Goal: Information Seeking & Learning: Learn about a topic

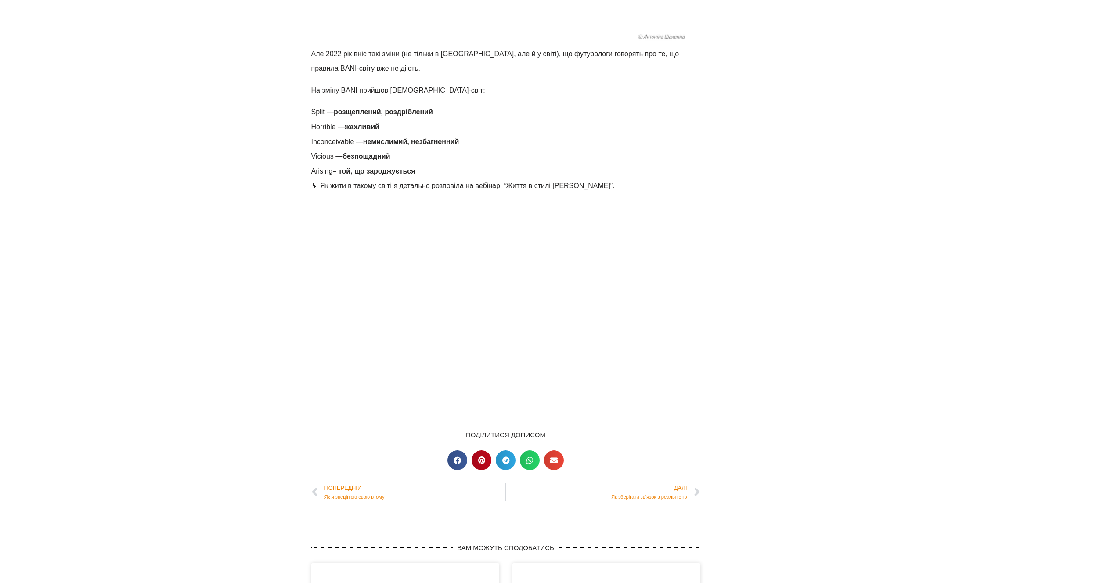
scroll to position [588, 0]
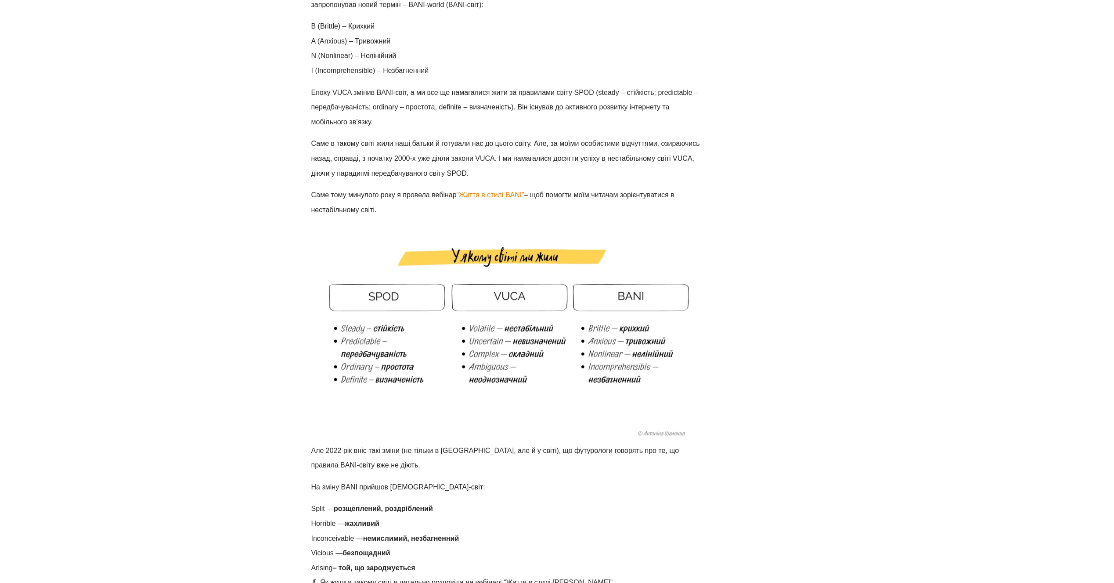
click at [530, 302] on img at bounding box center [505, 333] width 389 height 219
click at [462, 316] on img at bounding box center [505, 333] width 389 height 219
click at [829, 308] on main "[PERSON_NAME] Як жити в нестабільному світі Нестабільна, невизначена, складна, …" at bounding box center [557, 571] width 1114 height 2175
drag, startPoint x: 400, startPoint y: 229, endPoint x: 498, endPoint y: 344, distance: 150.5
click at [501, 350] on img at bounding box center [505, 333] width 389 height 219
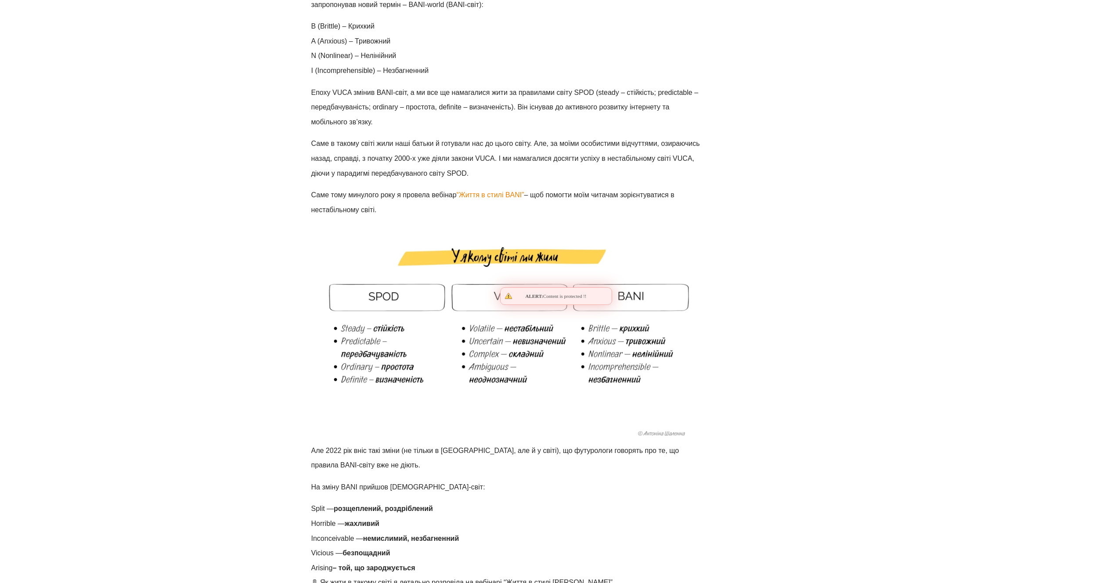
drag, startPoint x: 442, startPoint y: 308, endPoint x: 479, endPoint y: 366, distance: 68.7
click at [479, 366] on img at bounding box center [505, 333] width 389 height 219
click at [414, 383] on img at bounding box center [505, 333] width 389 height 219
drag, startPoint x: 447, startPoint y: 461, endPoint x: 402, endPoint y: 444, distance: 48.5
click at [448, 461] on p "Але 2022 рік вніс такі зміни (не тільки в [GEOGRAPHIC_DATA], але й у світі), що…" at bounding box center [505, 457] width 389 height 29
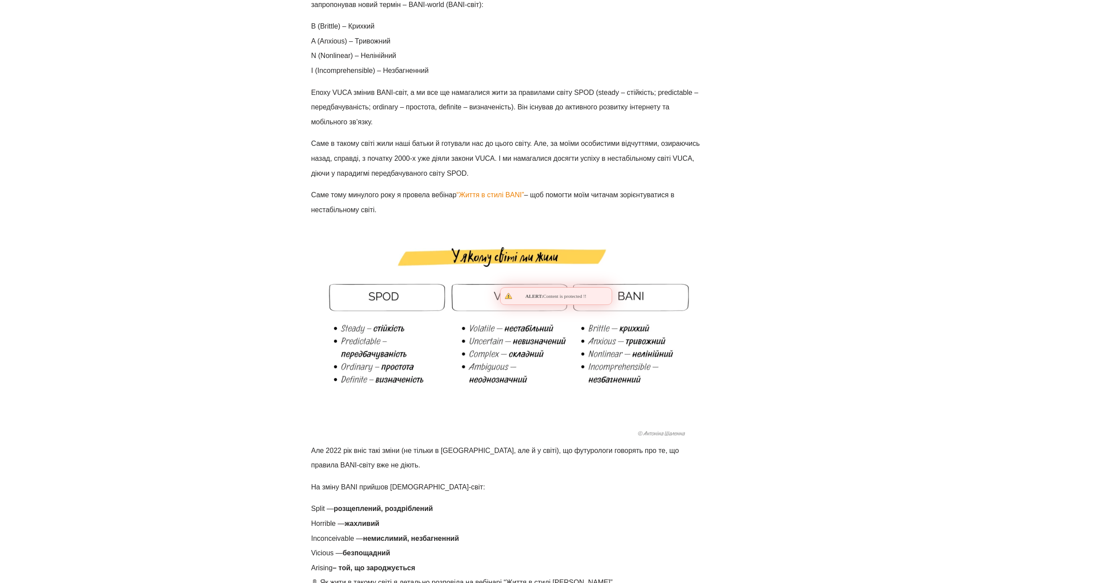
drag, startPoint x: 401, startPoint y: 444, endPoint x: 418, endPoint y: 486, distance: 44.4
click at [441, 502] on div "Нестабільна, невизначена, складна, неоднозначна – ці слова добре описують нашу …" at bounding box center [505, 333] width 389 height 965
drag, startPoint x: 408, startPoint y: 492, endPoint x: 401, endPoint y: 513, distance: 22.5
click at [408, 494] on p "На зміну BANI прийшов [DEMOGRAPHIC_DATA]-світ:" at bounding box center [505, 487] width 389 height 15
drag, startPoint x: 401, startPoint y: 513, endPoint x: 397, endPoint y: 509, distance: 5.9
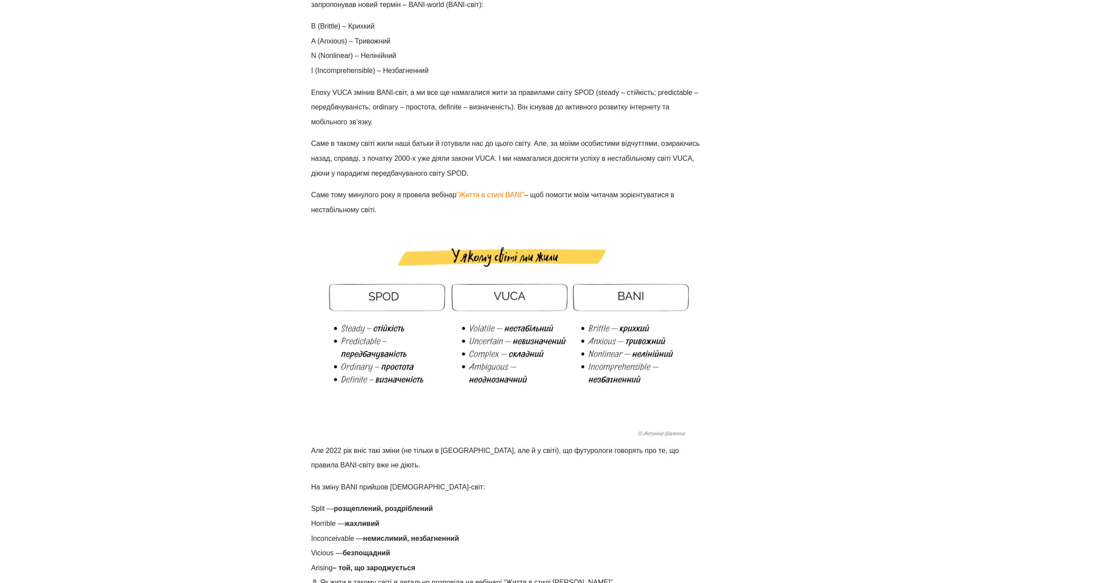
click at [402, 512] on li "Split — розщеплений, роздріблений" at bounding box center [505, 508] width 389 height 15
click at [393, 490] on p "На зміну BANI прийшов [DEMOGRAPHIC_DATA]-світ:" at bounding box center [505, 487] width 389 height 15
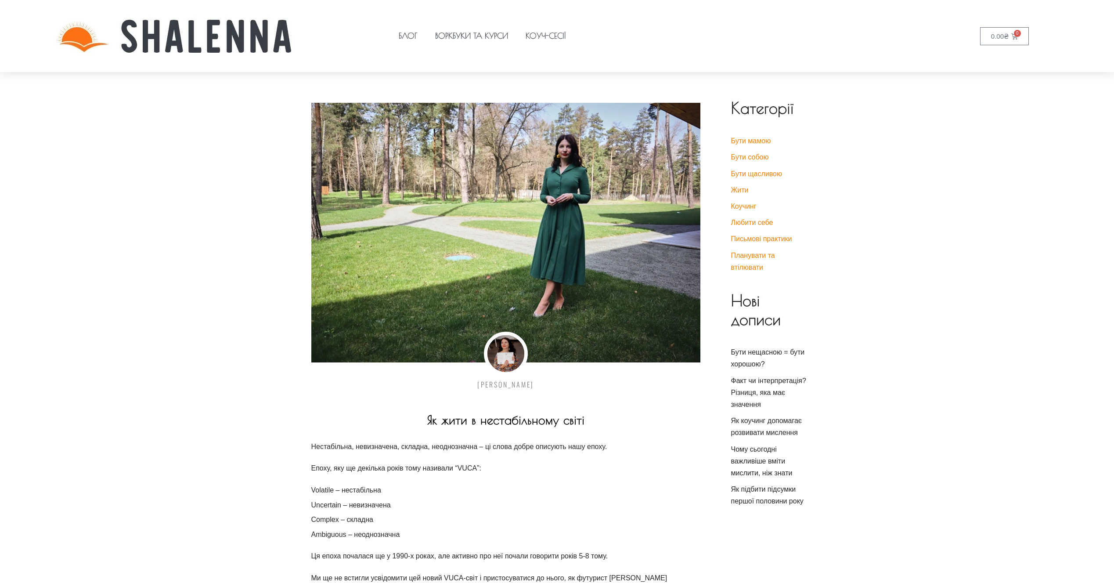
scroll to position [584, 0]
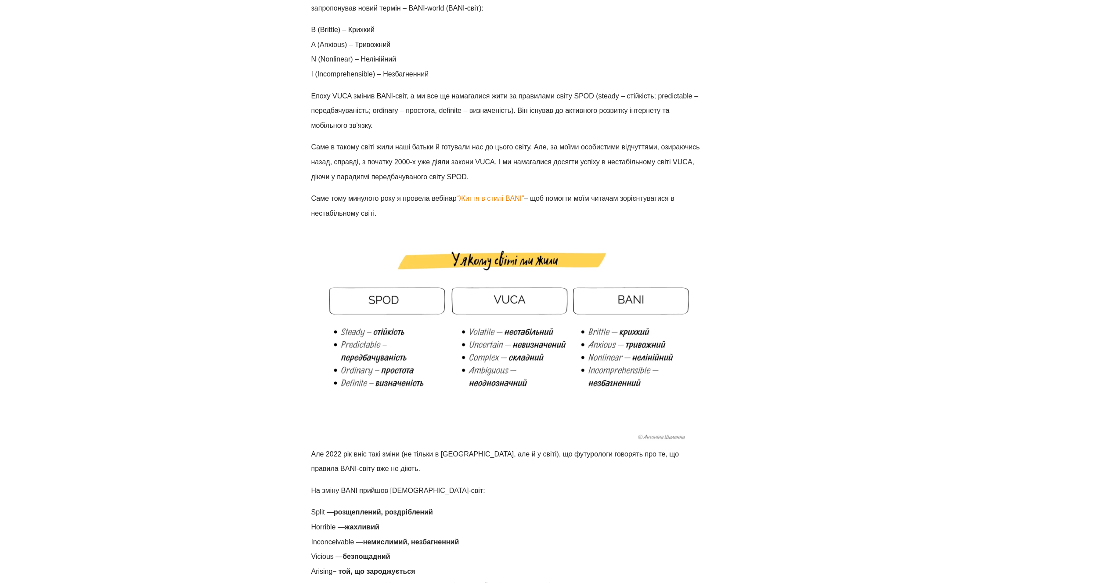
drag, startPoint x: 377, startPoint y: 452, endPoint x: 435, endPoint y: 498, distance: 74.4
click at [436, 497] on p "На зміну BANI прийшов [DEMOGRAPHIC_DATA]-світ:" at bounding box center [505, 490] width 389 height 15
drag, startPoint x: 251, startPoint y: 130, endPoint x: 259, endPoint y: 135, distance: 8.7
click at [253, 131] on main "[PERSON_NAME] Як жити в нестабільному світі Нестабільна, невизначена, складна, …" at bounding box center [557, 575] width 1114 height 2175
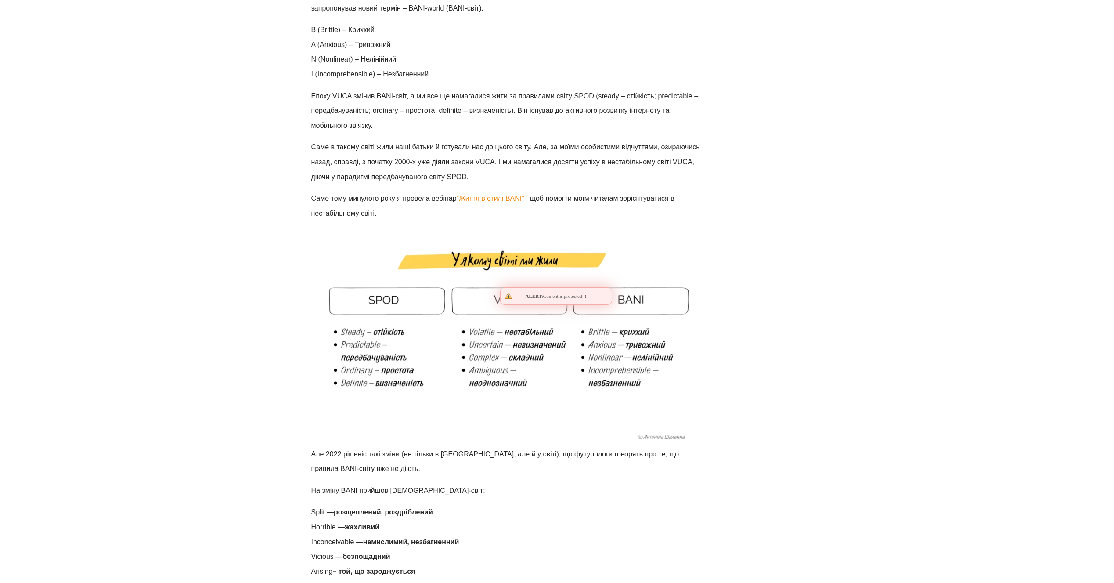
drag, startPoint x: 428, startPoint y: 45, endPoint x: 474, endPoint y: 151, distance: 115.7
click at [474, 151] on div "Нестабільна, невизначена, складна, неоднозначна – ці слова добре описують нашу …" at bounding box center [505, 337] width 389 height 965
drag, startPoint x: 387, startPoint y: 102, endPoint x: 364, endPoint y: 83, distance: 29.0
click at [420, 172] on div "Нестабільна, невизначена, складна, неоднозначна – ці слова добре описують нашу …" at bounding box center [505, 337] width 389 height 965
drag, startPoint x: 362, startPoint y: 101, endPoint x: 382, endPoint y: 141, distance: 44.8
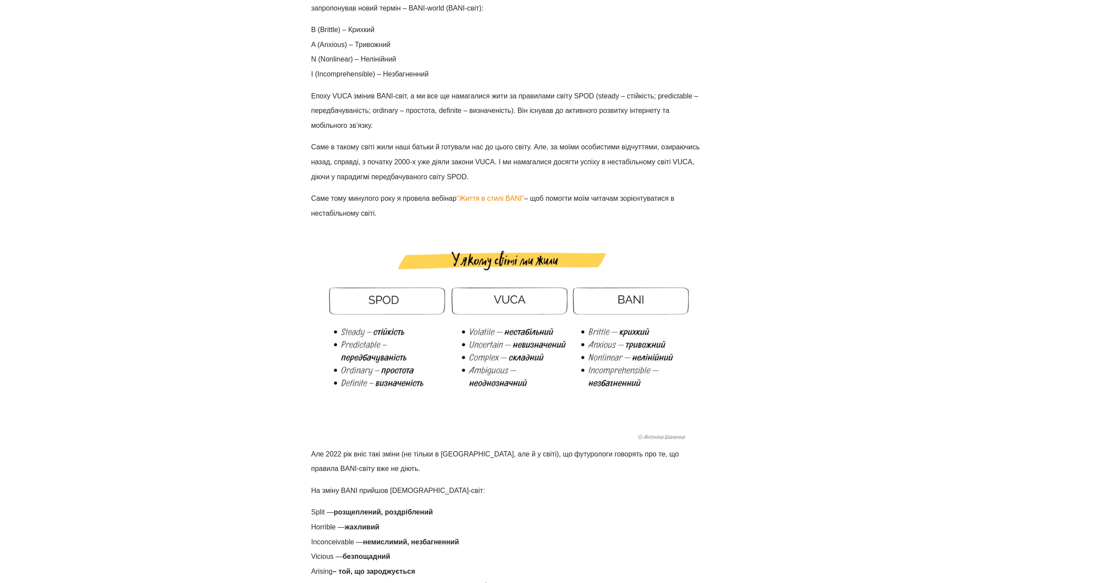
click at [382, 138] on div "Нестабільна, невизначена, складна, неоднозначна – ці слова добре описують нашу …" at bounding box center [505, 337] width 389 height 965
drag, startPoint x: 343, startPoint y: 95, endPoint x: 368, endPoint y: 117, distance: 33.0
click at [371, 137] on div "Нестабільна, невизначена, складна, неоднозначна – ці слова добре описують нашу …" at bounding box center [505, 337] width 389 height 965
drag, startPoint x: 355, startPoint y: 81, endPoint x: 378, endPoint y: 113, distance: 39.6
click at [384, 127] on div "Нестабільна, невизначена, складна, неоднозначна – ці слова добре описують нашу …" at bounding box center [505, 337] width 389 height 965
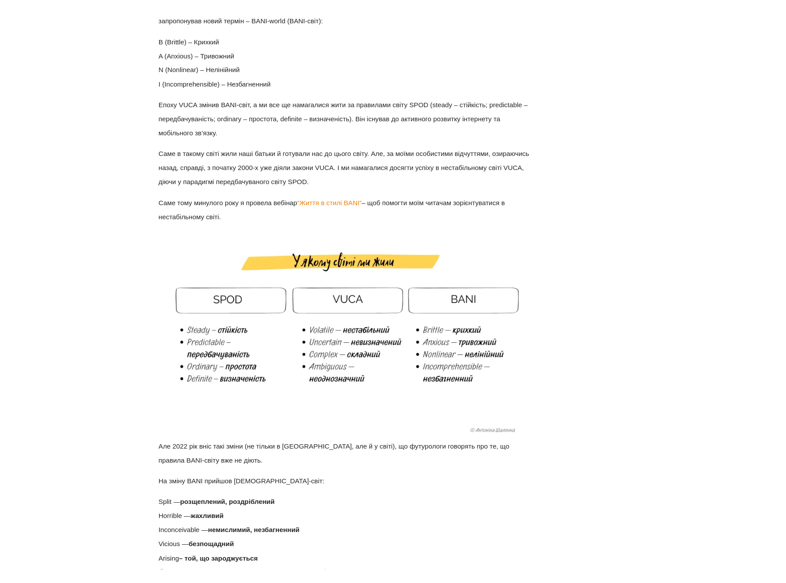
scroll to position [569, 0]
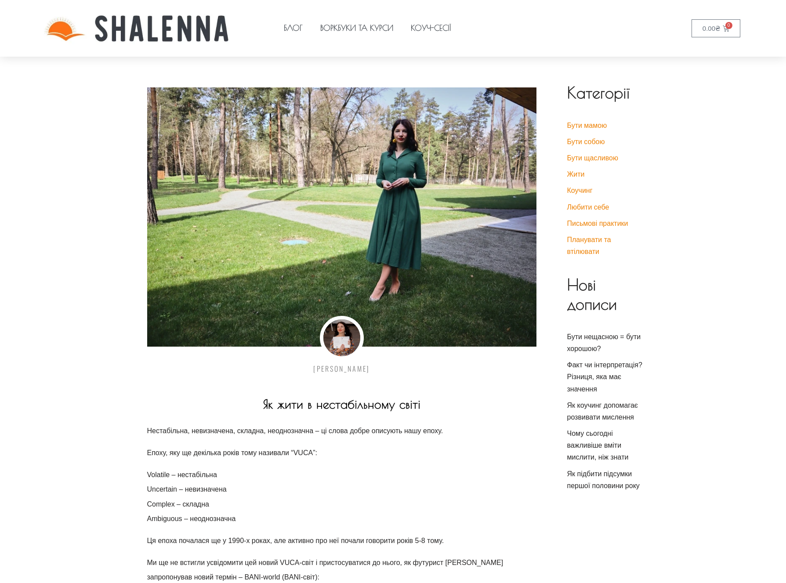
scroll to position [566, 0]
